Goal: Find contact information: Obtain details needed to contact an individual or organization

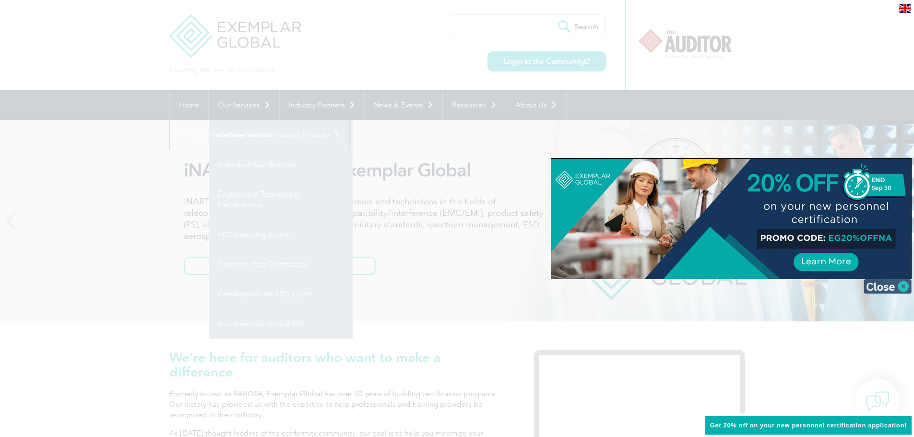
click at [889, 286] on img at bounding box center [887, 286] width 48 height 14
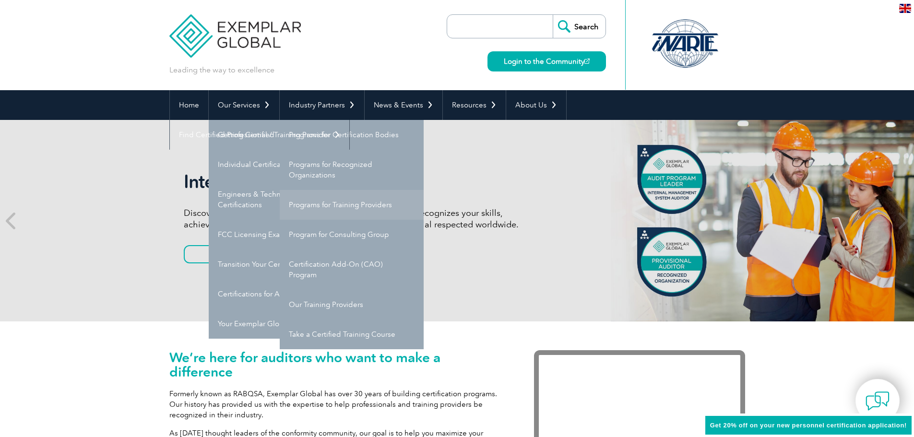
click at [329, 212] on link "Programs for Training Providers" at bounding box center [352, 205] width 144 height 30
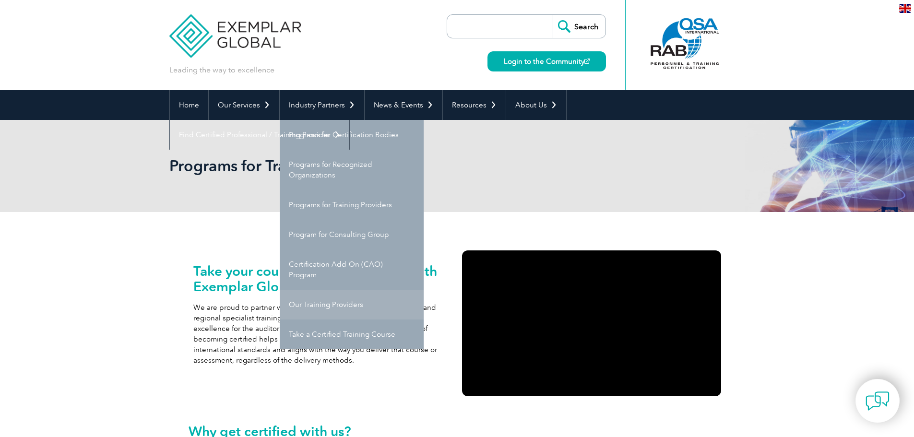
click at [332, 308] on link "Our Training Providers" at bounding box center [352, 305] width 144 height 30
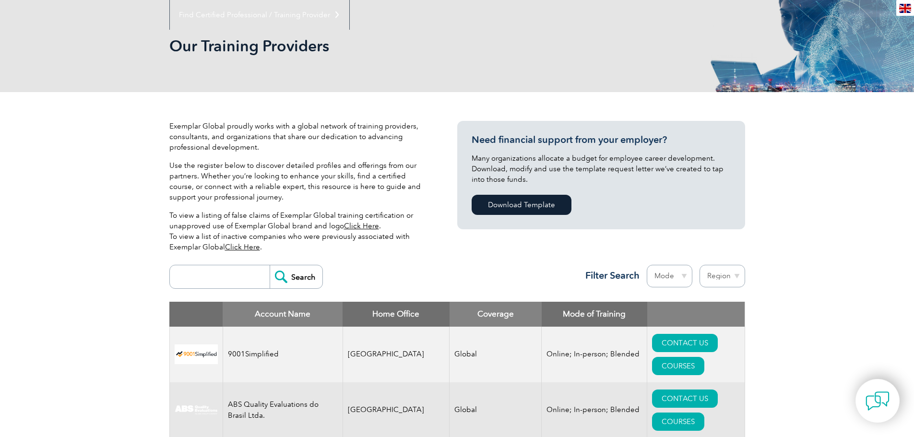
scroll to position [288, 0]
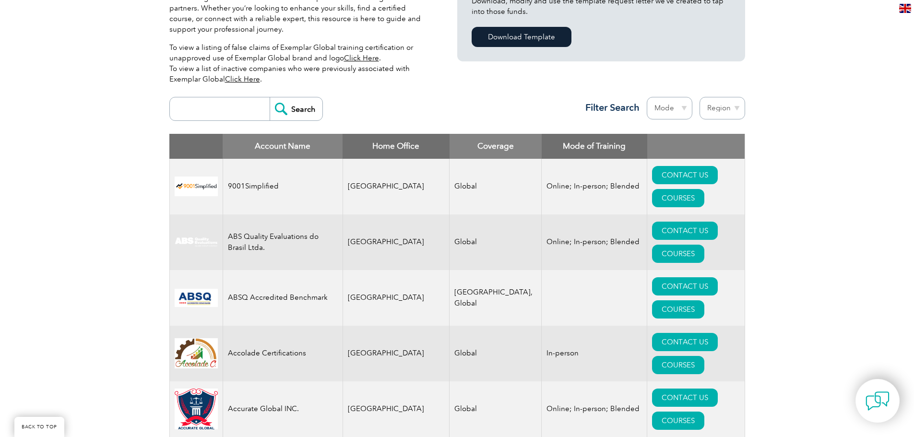
click at [720, 111] on select "Region [GEOGRAPHIC_DATA] [GEOGRAPHIC_DATA] [GEOGRAPHIC_DATA] [GEOGRAPHIC_DATA] …" at bounding box center [722, 108] width 46 height 23
select select "[GEOGRAPHIC_DATA]"
click at [699, 97] on select "Region [GEOGRAPHIC_DATA] [GEOGRAPHIC_DATA] [GEOGRAPHIC_DATA] [GEOGRAPHIC_DATA] …" at bounding box center [722, 108] width 46 height 23
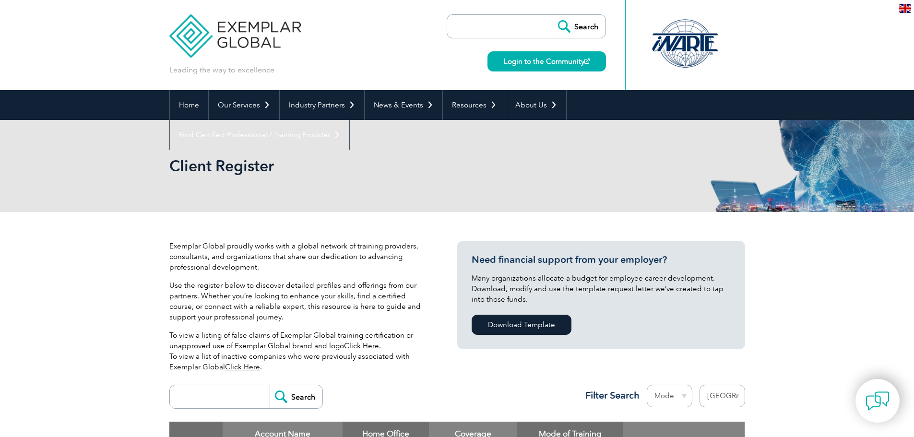
select select "[GEOGRAPHIC_DATA]"
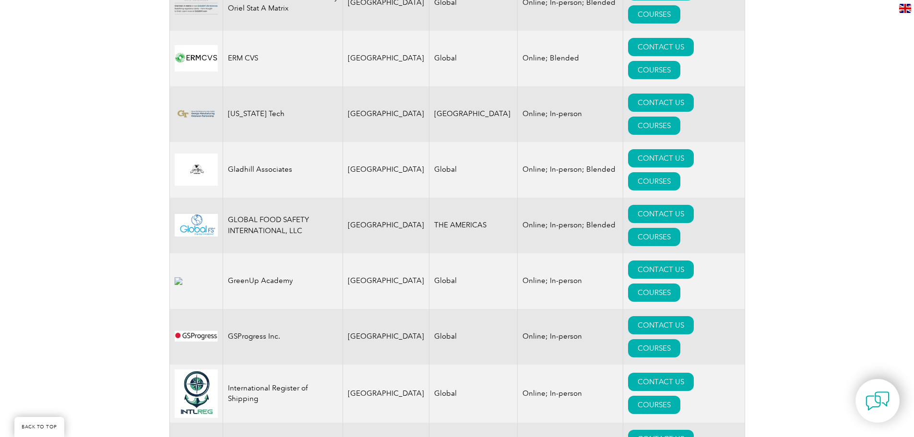
scroll to position [1199, 0]
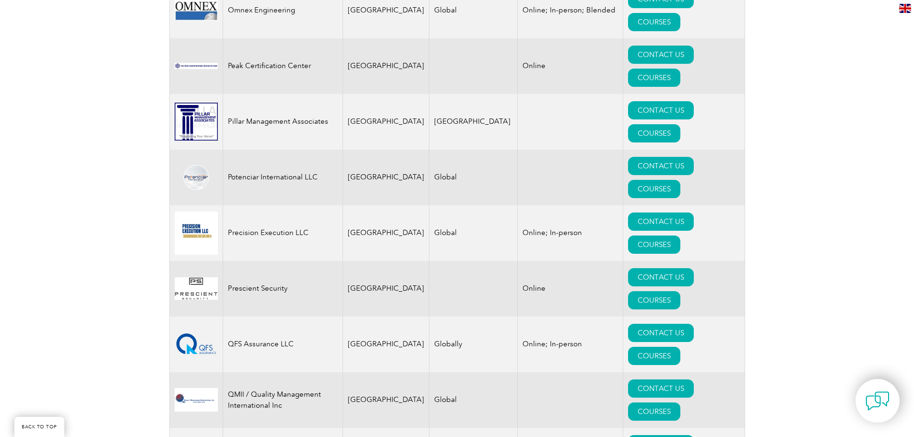
scroll to position [2159, 0]
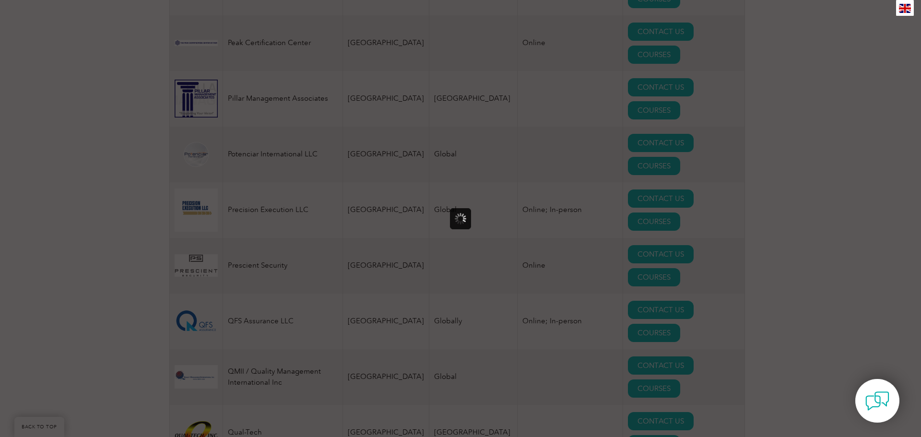
click at [672, 228] on div at bounding box center [460, 218] width 921 height 437
